Goal: Task Accomplishment & Management: Manage account settings

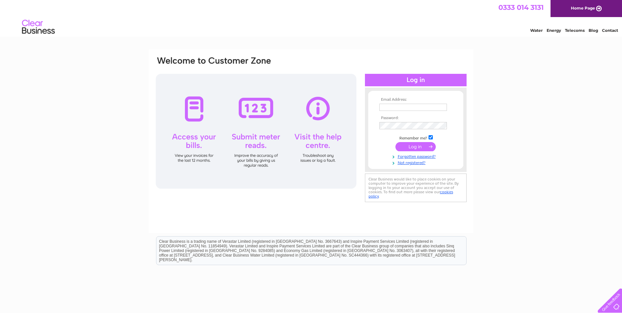
type input "[EMAIL_ADDRESS][DOMAIN_NAME]"
click at [413, 147] on input "submit" at bounding box center [415, 146] width 40 height 9
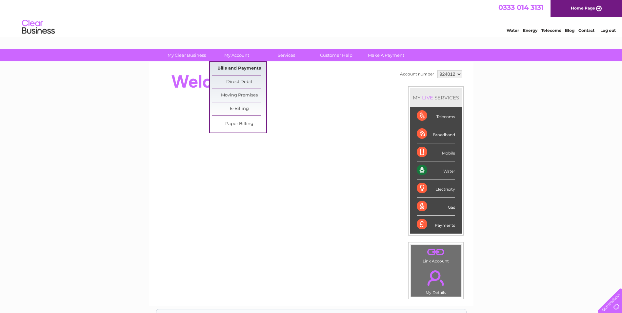
click at [237, 67] on link "Bills and Payments" at bounding box center [239, 68] width 54 height 13
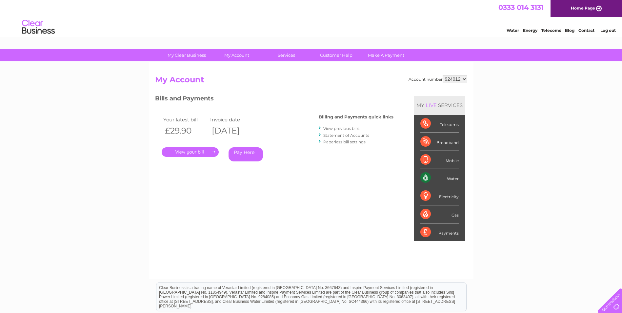
click at [208, 152] on link "." at bounding box center [190, 152] width 57 height 10
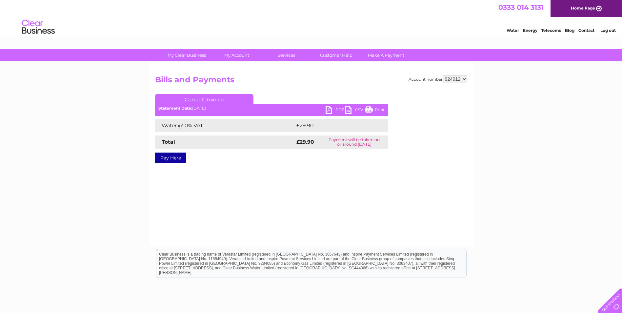
click at [330, 110] on link "PDF" at bounding box center [335, 111] width 20 height 10
click at [613, 29] on link "Log out" at bounding box center [607, 30] width 15 height 5
